Goal: Go to known website: Access a specific website the user already knows

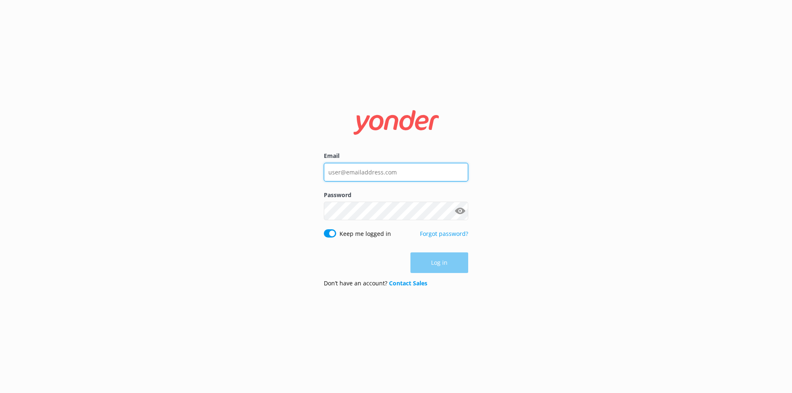
type input "[EMAIL_ADDRESS][DOMAIN_NAME]"
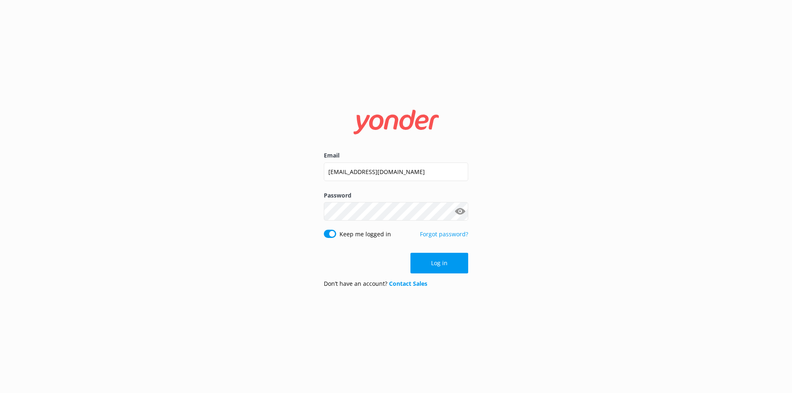
click at [442, 265] on div "Log in" at bounding box center [396, 263] width 144 height 21
click at [442, 265] on button "Log in" at bounding box center [439, 263] width 58 height 21
